Goal: Task Accomplishment & Management: Use online tool/utility

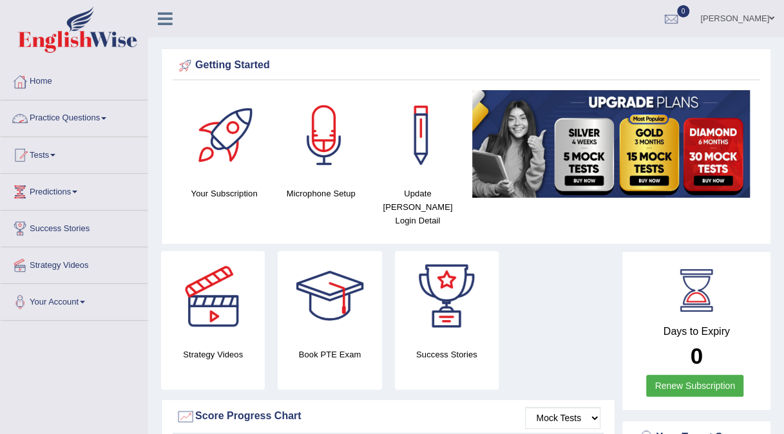
click at [107, 120] on link "Practice Questions" at bounding box center [74, 116] width 147 height 32
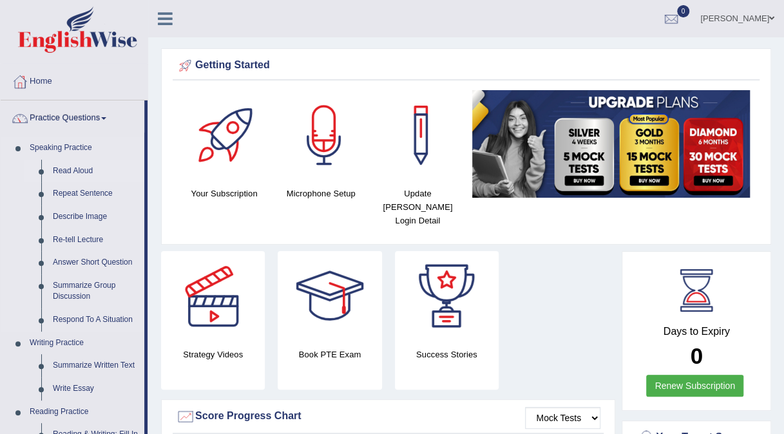
click at [83, 174] on link "Read Aloud" at bounding box center [95, 171] width 97 height 23
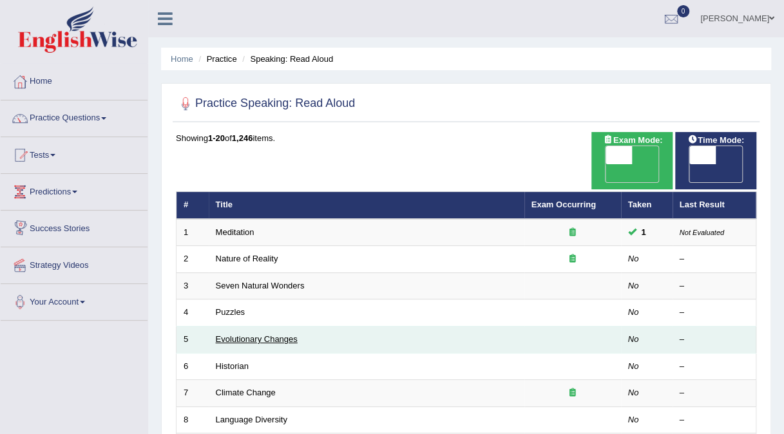
click at [255, 334] on link "Evolutionary Changes" at bounding box center [257, 339] width 82 height 10
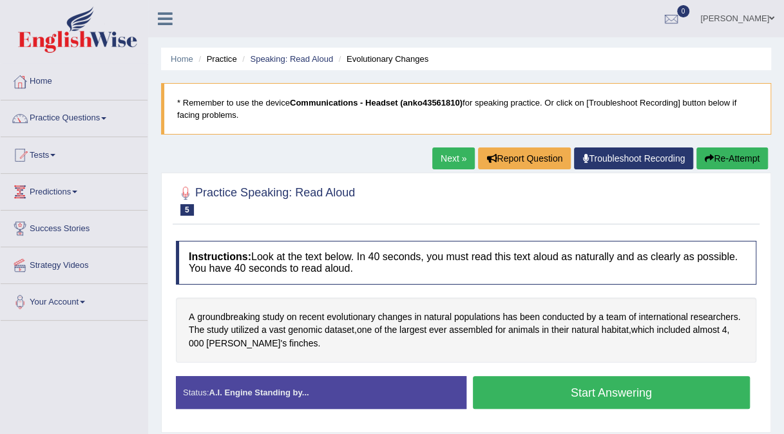
click at [475, 209] on div at bounding box center [466, 199] width 580 height 39
click at [594, 395] on button "Start Answering" at bounding box center [612, 392] width 278 height 33
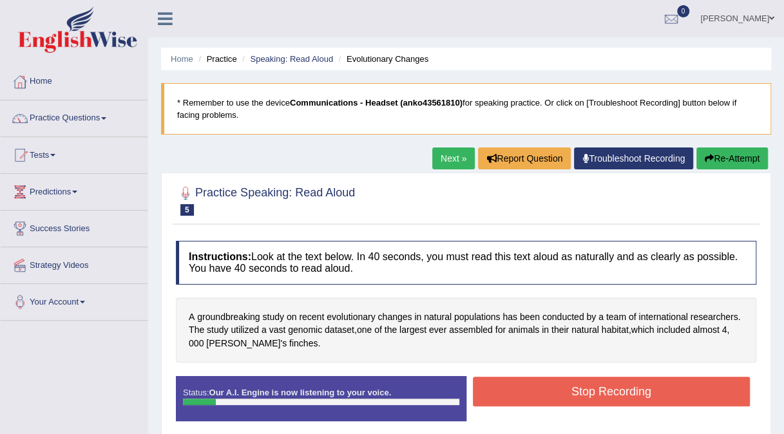
click at [732, 159] on button "Re-Attempt" at bounding box center [731, 158] width 71 height 22
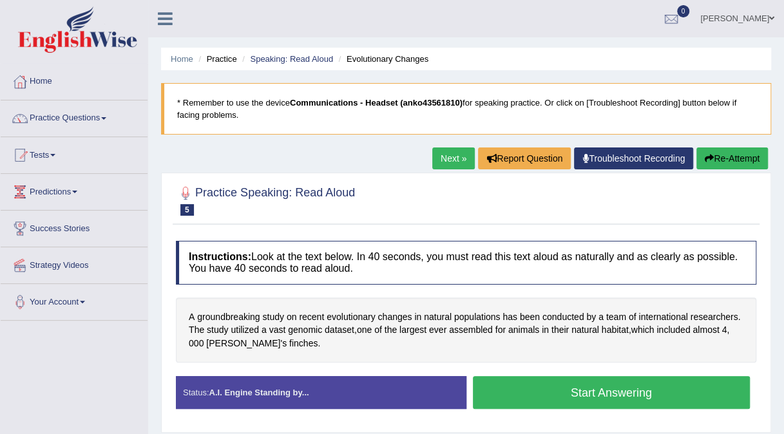
click at [504, 394] on button "Start Answering" at bounding box center [612, 392] width 278 height 33
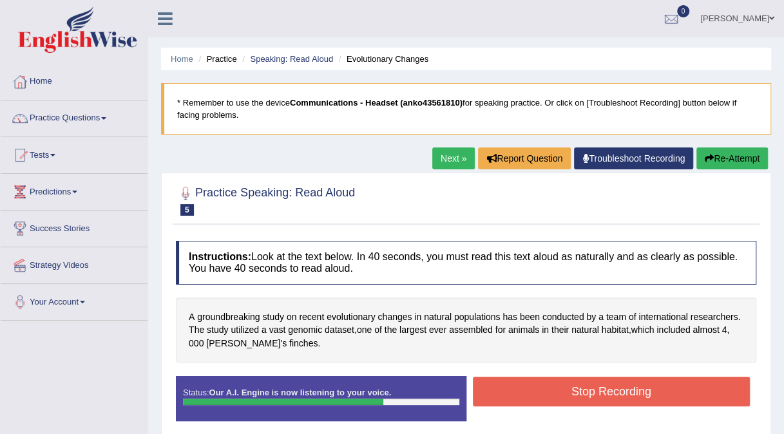
click at [580, 378] on button "Stop Recording" at bounding box center [612, 392] width 278 height 30
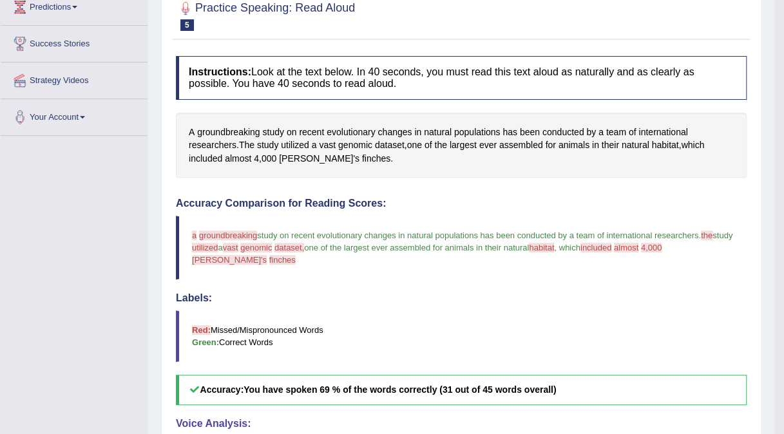
scroll to position [185, 0]
